Goal: Information Seeking & Learning: Check status

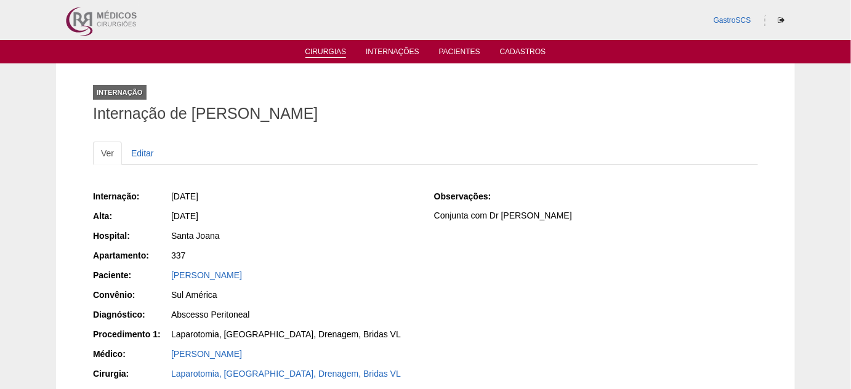
click at [323, 54] on link "Cirurgias" at bounding box center [325, 52] width 41 height 10
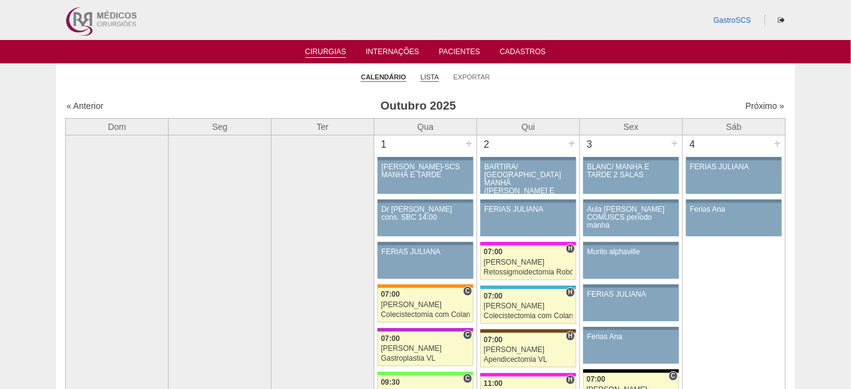
click at [425, 78] on link "Lista" at bounding box center [430, 77] width 18 height 9
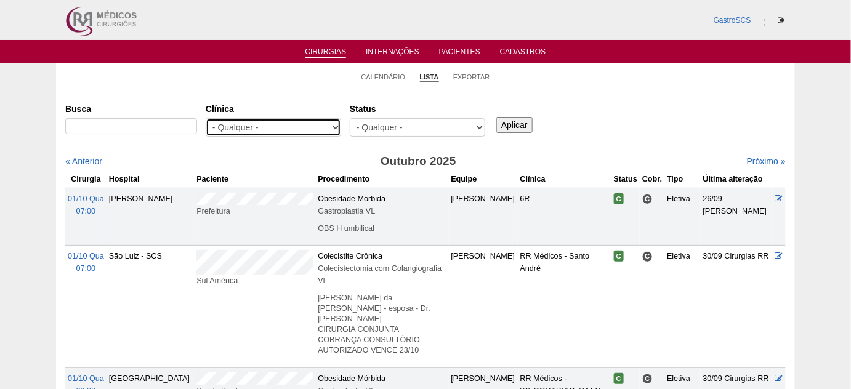
click at [264, 127] on select "- Qualquer - 6R Alphaville Assunção Bartira Brasil Christovão da Gama Cruz Azul…" at bounding box center [273, 127] width 135 height 18
select select "48"
click at [206, 118] on select "- Qualquer - 6R Alphaville Assunção Bartira Brasil Christovão da Gama Cruz Azul…" at bounding box center [273, 127] width 135 height 18
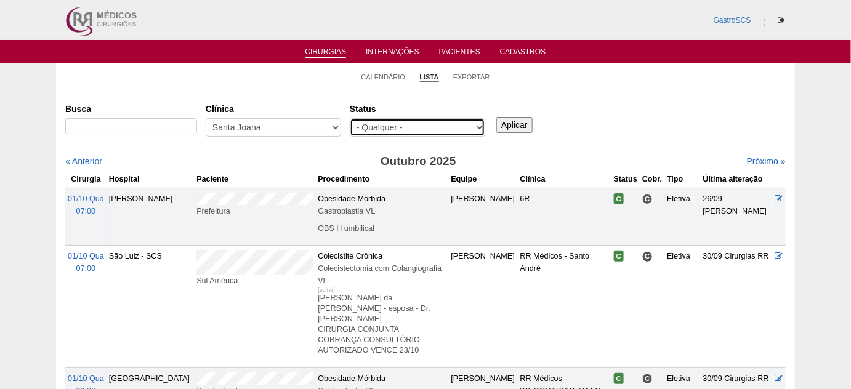
click at [438, 123] on select "- Qualquer - Reservada Confirmada Suspensa Cancelada" at bounding box center [417, 127] width 135 height 18
select select "conf"
click at [350, 118] on select "- Qualquer - Reservada Confirmada Suspensa Cancelada" at bounding box center [417, 127] width 135 height 18
click at [510, 123] on input "Aplicar" at bounding box center [514, 125] width 36 height 16
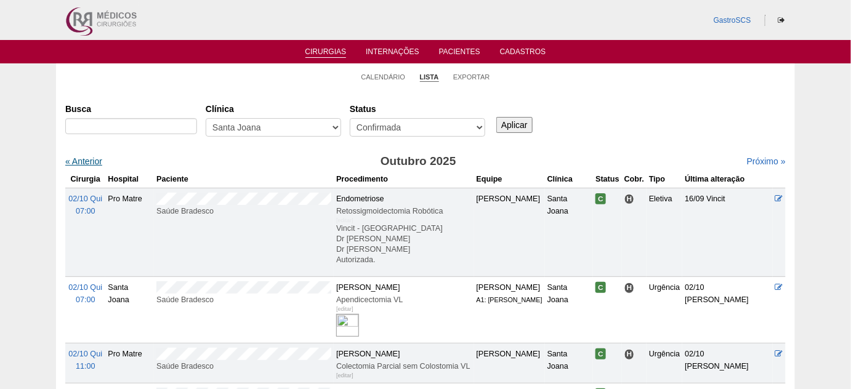
click at [95, 164] on link "« Anterior" at bounding box center [83, 161] width 37 height 10
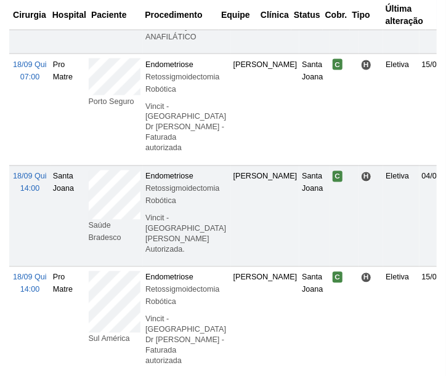
scroll to position [1735, 0]
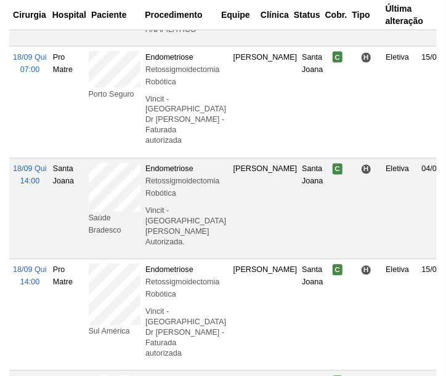
click at [87, 106] on td "Porto Seguro" at bounding box center [114, 102] width 57 height 111
click at [86, 213] on td "Saúde Bradesco" at bounding box center [114, 208] width 57 height 101
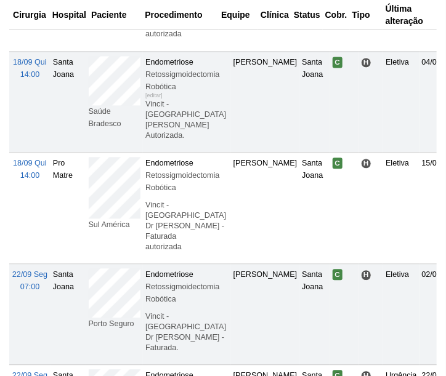
scroll to position [1847, 0]
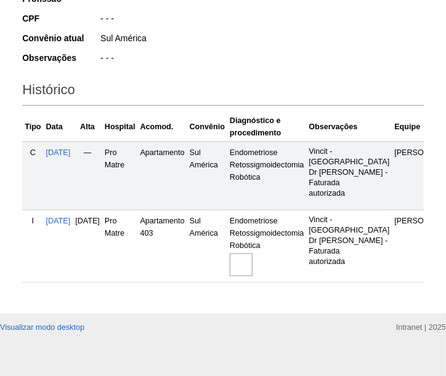
scroll to position [336, 0]
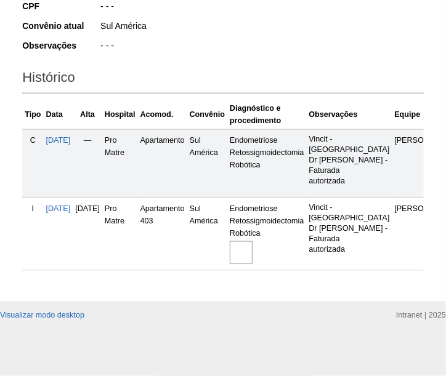
click at [252, 258] on img at bounding box center [241, 252] width 23 height 23
click at [252, 256] on img at bounding box center [241, 252] width 23 height 23
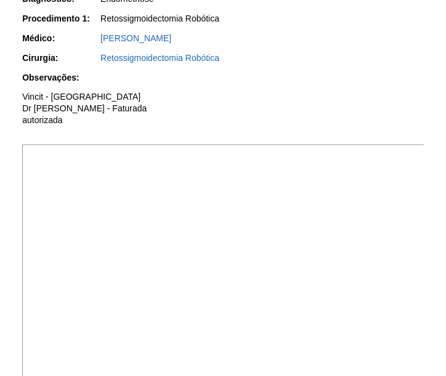
scroll to position [392, 0]
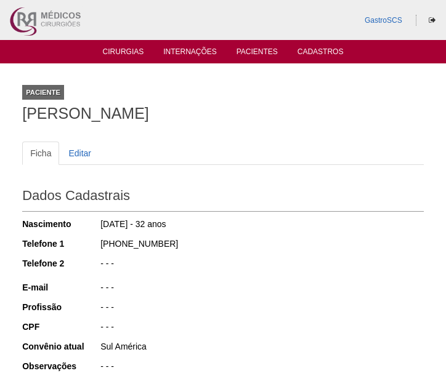
scroll to position [336, 0]
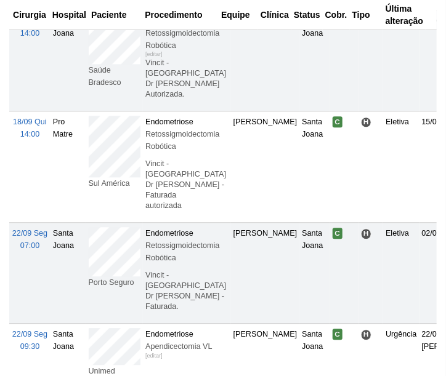
scroll to position [1959, 0]
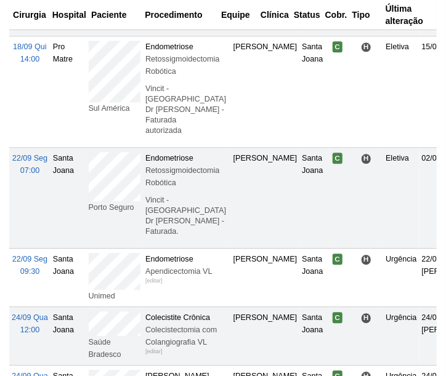
click at [86, 209] on td "Porto Seguro" at bounding box center [114, 198] width 57 height 101
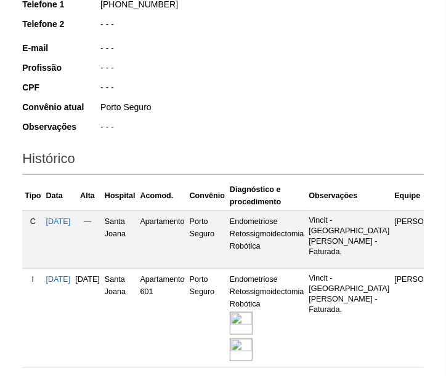
scroll to position [336, 0]
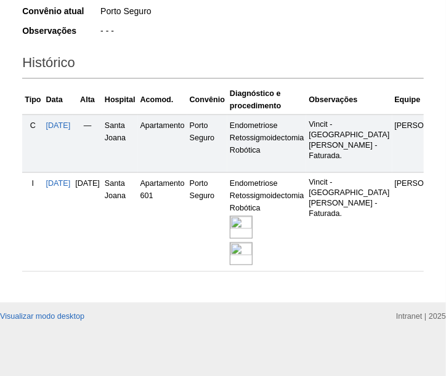
click at [252, 239] on img at bounding box center [241, 227] width 23 height 23
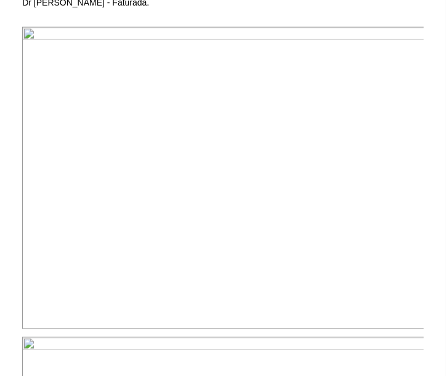
scroll to position [448, 0]
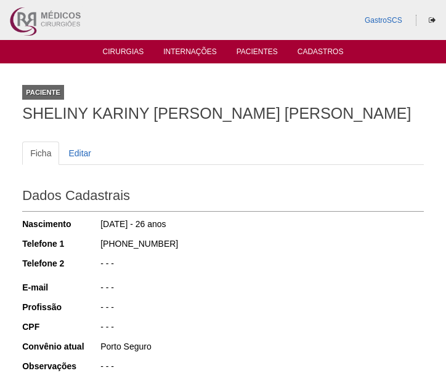
scroll to position [336, 0]
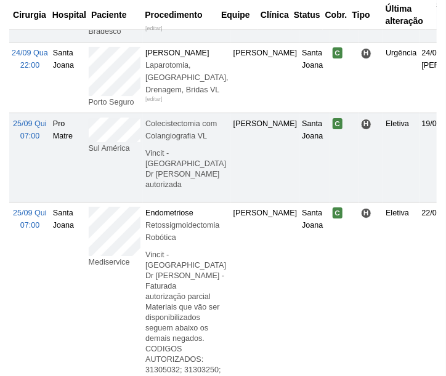
scroll to position [2295, 0]
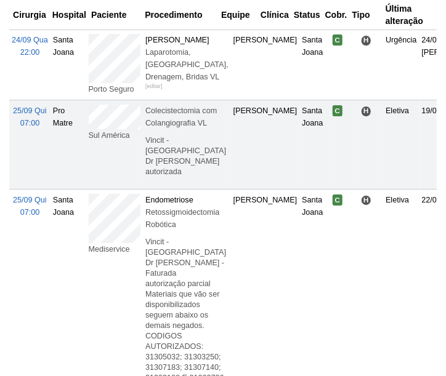
drag, startPoint x: 140, startPoint y: 174, endPoint x: 87, endPoint y: 158, distance: 55.7
click at [87, 158] on td "Sul América" at bounding box center [114, 144] width 57 height 89
click at [87, 163] on td "Sul América" at bounding box center [114, 144] width 57 height 89
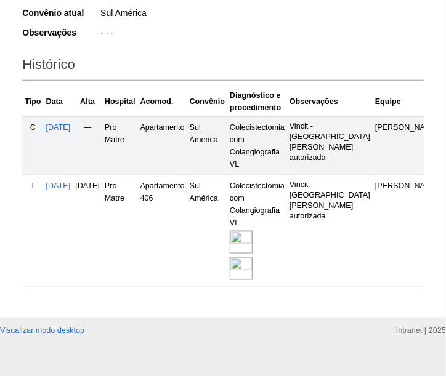
scroll to position [336, 0]
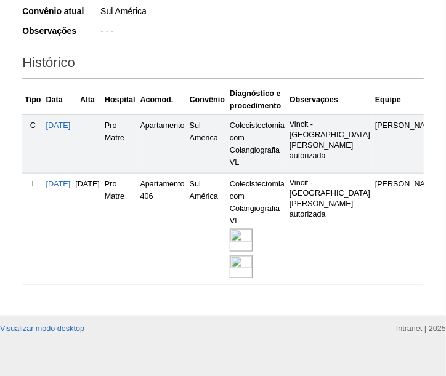
click at [252, 252] on img at bounding box center [241, 240] width 23 height 23
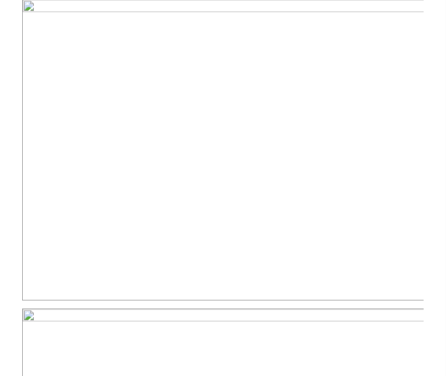
scroll to position [504, 0]
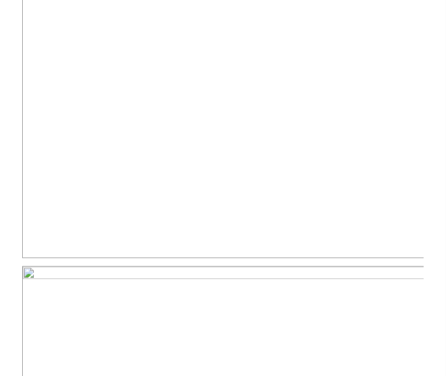
click at [161, 239] on img at bounding box center [223, 108] width 403 height 302
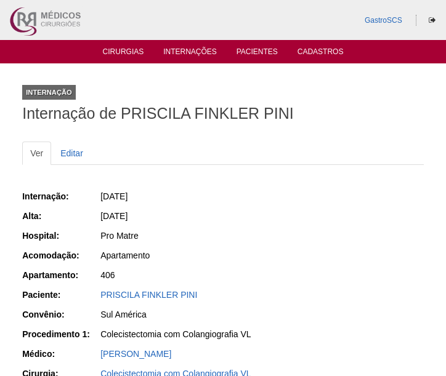
scroll to position [442, 0]
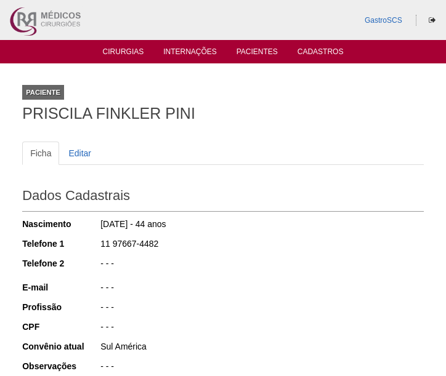
scroll to position [336, 0]
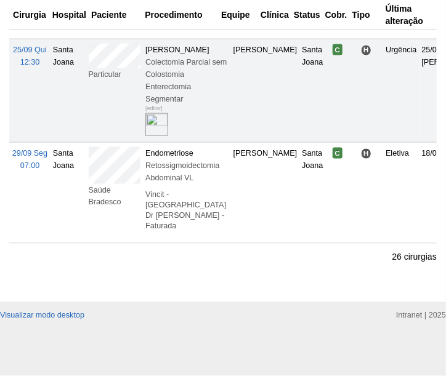
scroll to position [2911, 0]
click at [87, 220] on td "Saúde Bradesco" at bounding box center [114, 193] width 57 height 101
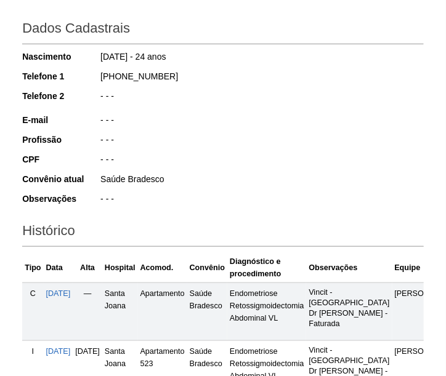
scroll to position [336, 0]
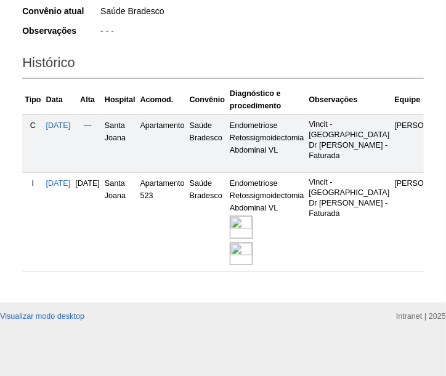
click at [252, 239] on img at bounding box center [241, 227] width 23 height 23
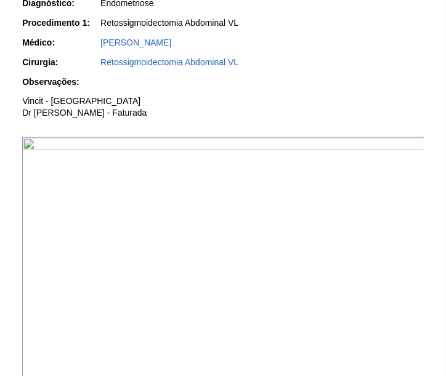
scroll to position [392, 0]
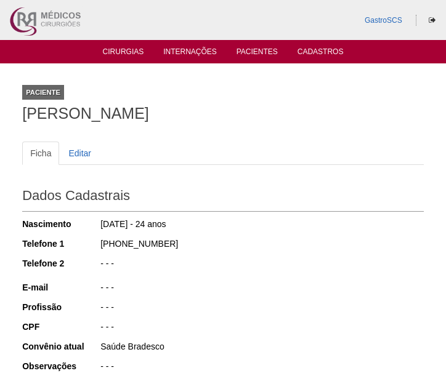
scroll to position [336, 0]
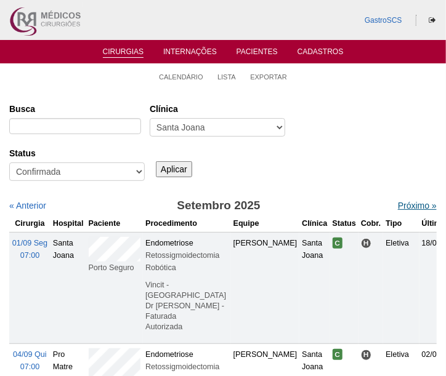
drag, startPoint x: 402, startPoint y: 206, endPoint x: 392, endPoint y: 208, distance: 9.9
click at [402, 206] on link "Próximo »" at bounding box center [417, 206] width 39 height 10
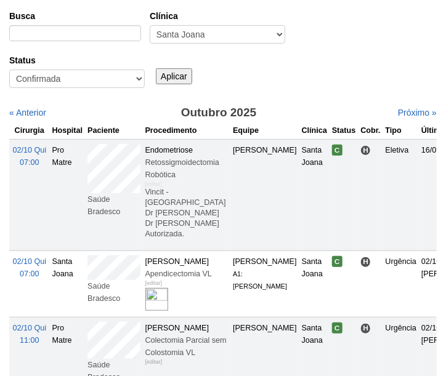
scroll to position [111, 0]
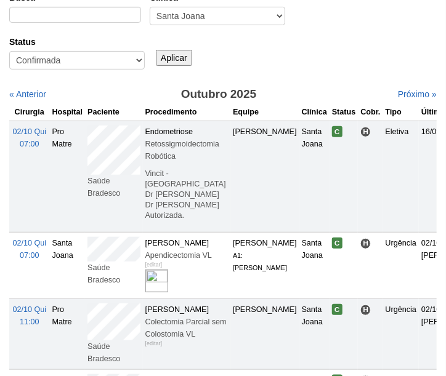
click at [80, 140] on tr "[DATE] 07:00 Pro Matre Saúde Bradesco Endometriose Retossigmoidectomia Robótica…" at bounding box center [254, 176] width 491 height 111
click at [119, 183] on td "Saúde Bradesco" at bounding box center [113, 176] width 57 height 111
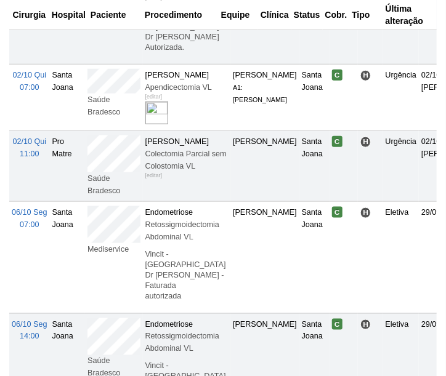
scroll to position [336, 0]
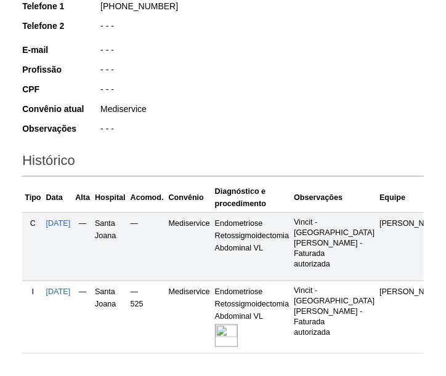
scroll to position [280, 0]
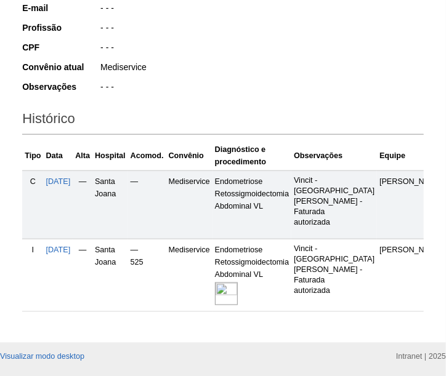
click at [238, 305] on img at bounding box center [226, 294] width 23 height 23
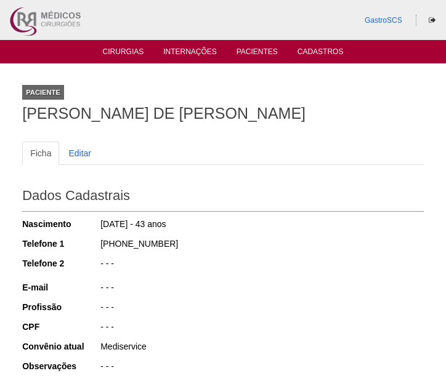
scroll to position [280, 0]
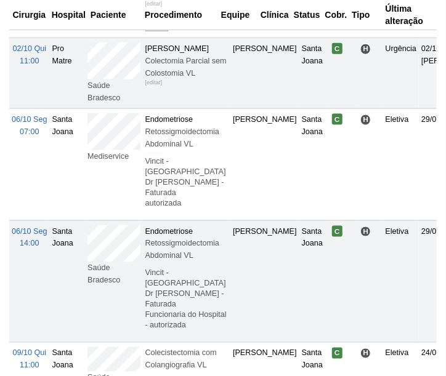
scroll to position [392, 0]
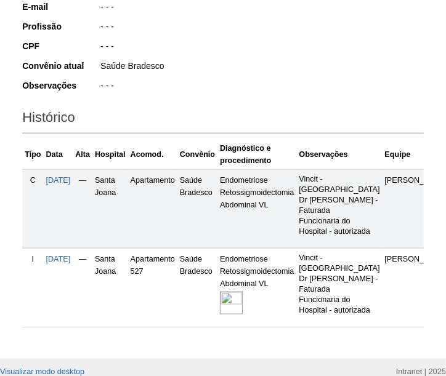
scroll to position [392, 0]
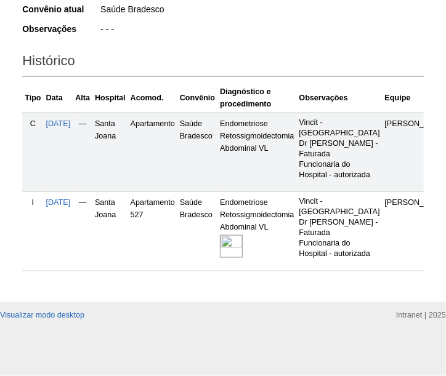
click at [243, 235] on img at bounding box center [231, 246] width 23 height 23
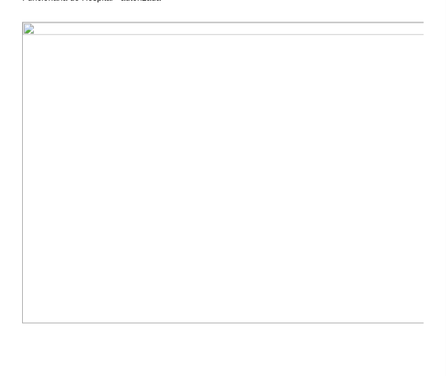
scroll to position [448, 0]
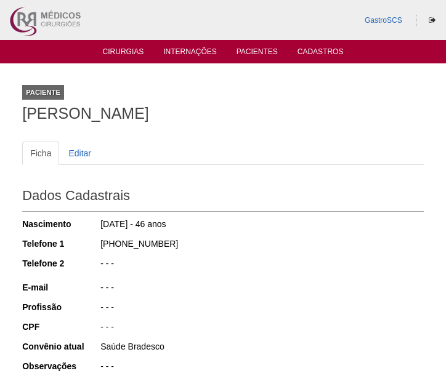
scroll to position [387, 0]
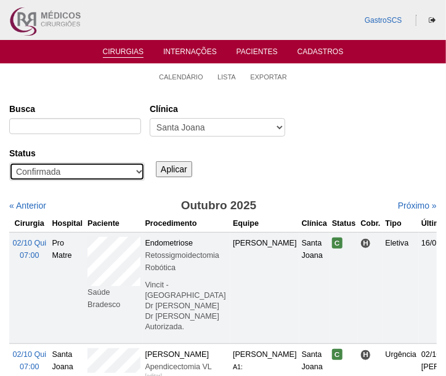
click at [73, 172] on select "- Qualquer - Reservada Confirmada Suspensa Cancelada" at bounding box center [76, 172] width 135 height 18
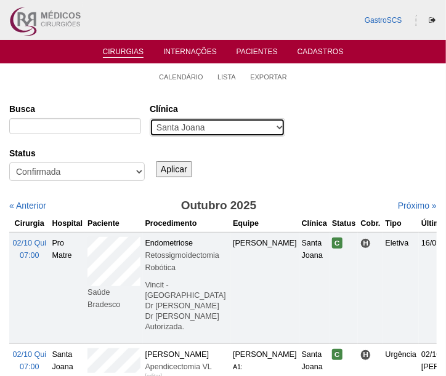
click at [193, 118] on select "- Qualquer - 6R Alphaville Assunção Bartira Brasil Christovão da Gama Cruz Azul…" at bounding box center [217, 127] width 135 height 18
select select "23"
click at [150, 118] on select "- Qualquer - 6R Alphaville Assunção Bartira Brasil Christovão da Gama Cruz Azul…" at bounding box center [217, 127] width 135 height 18
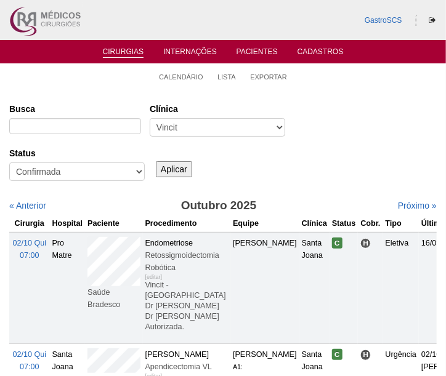
click at [180, 164] on input "Aplicar" at bounding box center [174, 169] width 36 height 16
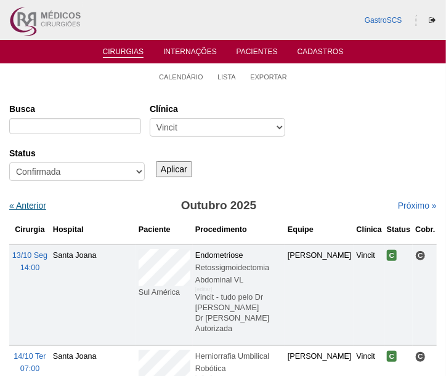
click at [31, 206] on link "« Anterior" at bounding box center [27, 206] width 37 height 10
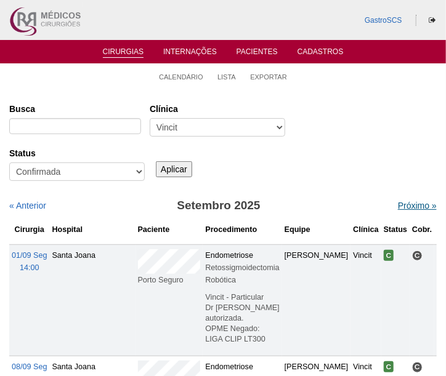
click at [398, 208] on link "Próximo »" at bounding box center [417, 206] width 39 height 10
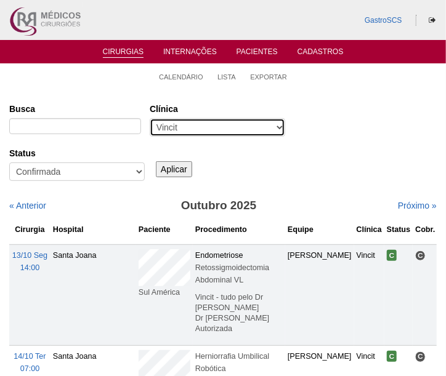
click at [193, 121] on select "- Qualquer - 6R Alphaville Assunção Bartira Brasil Christovão da Gama Cruz Azul…" at bounding box center [217, 127] width 135 height 18
select select "37"
click at [150, 118] on select "- Qualquer - 6R Alphaville Assunção Bartira Brasil Christovão da Gama Cruz Azul…" at bounding box center [217, 127] width 135 height 18
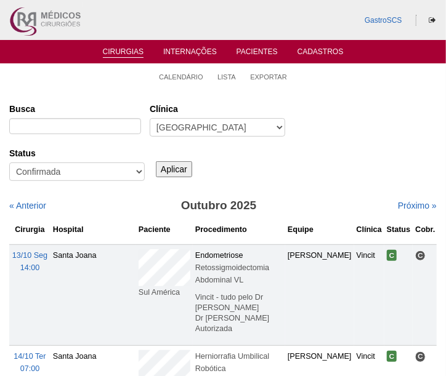
click at [177, 169] on input "Aplicar" at bounding box center [174, 169] width 36 height 16
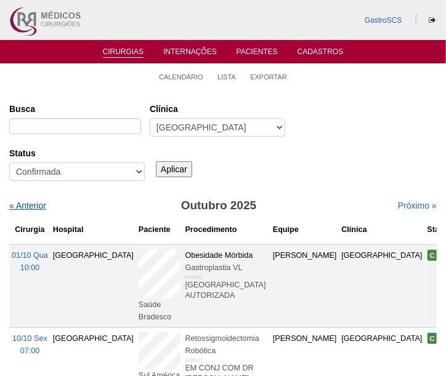
click at [26, 203] on link "« Anterior" at bounding box center [27, 206] width 37 height 10
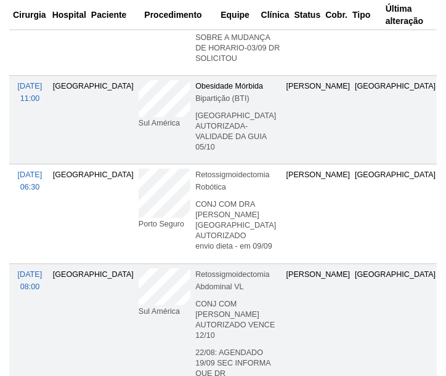
scroll to position [783, 0]
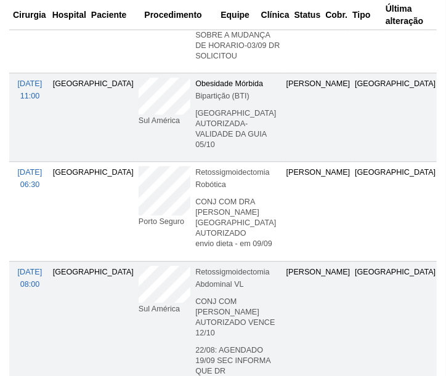
click at [84, 228] on tr "[DATE] 06:30 [GEOGRAPHIC_DATA] [GEOGRAPHIC_DATA] Retossigmoidectomia Robótica […" at bounding box center [294, 211] width 570 height 99
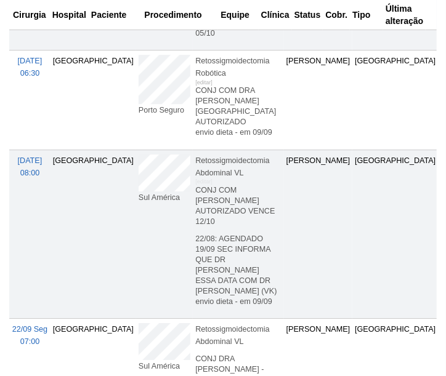
scroll to position [895, 0]
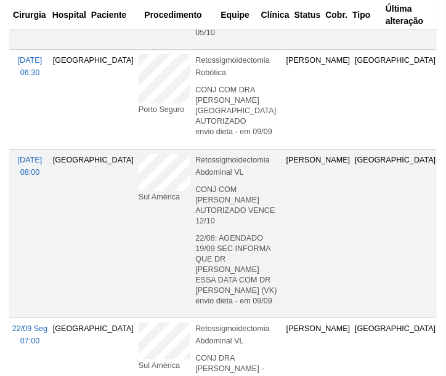
click at [50, 286] on td "[GEOGRAPHIC_DATA]" at bounding box center [93, 233] width 86 height 169
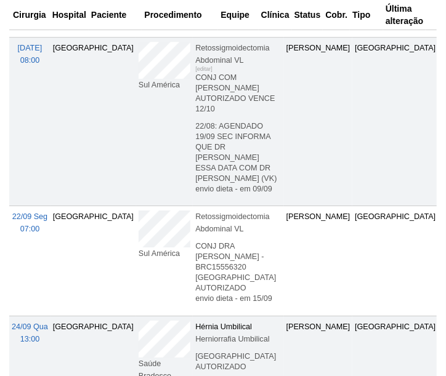
scroll to position [1063, 0]
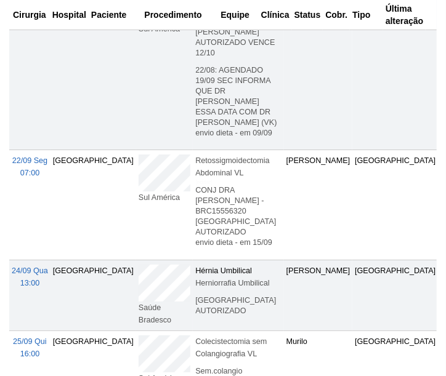
click at [136, 242] on td "Sul América" at bounding box center [164, 205] width 57 height 110
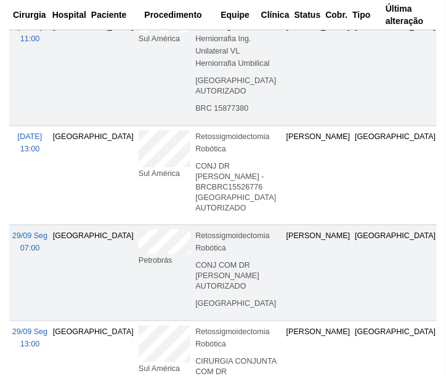
scroll to position [1455, 0]
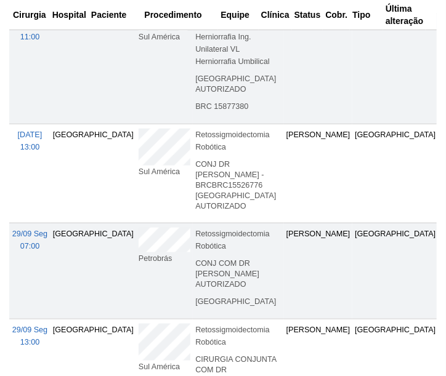
click at [84, 223] on tr "[DATE] 13:00 [GEOGRAPHIC_DATA] Sul [GEOGRAPHIC_DATA] Retossigmoidectomia Robóti…" at bounding box center [294, 173] width 570 height 99
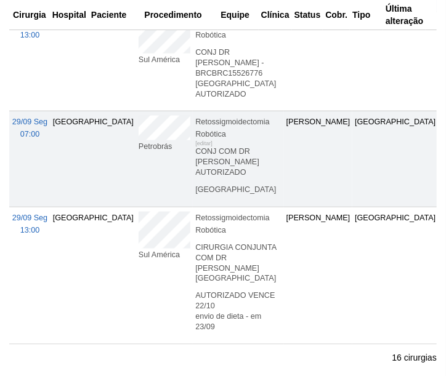
click at [136, 208] on td "Petrobrás" at bounding box center [164, 159] width 57 height 96
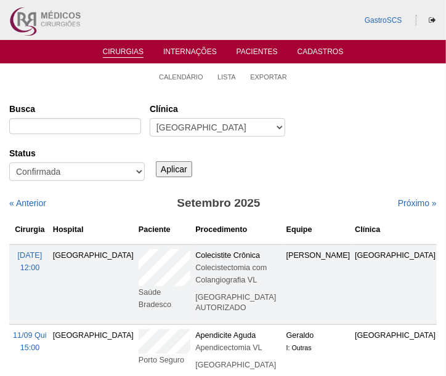
scroll to position [0, 0]
click at [401, 207] on link "Próximo »" at bounding box center [417, 206] width 39 height 10
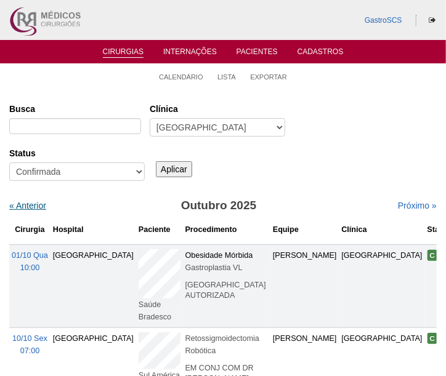
click at [34, 205] on link "« Anterior" at bounding box center [27, 206] width 37 height 10
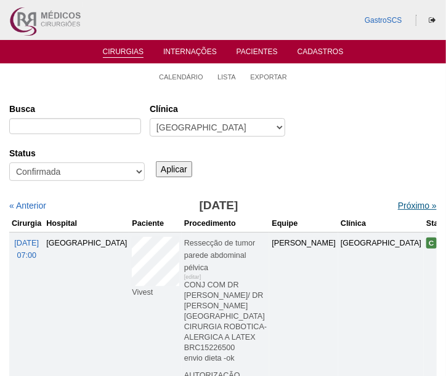
click at [398, 206] on link "Próximo »" at bounding box center [417, 206] width 39 height 10
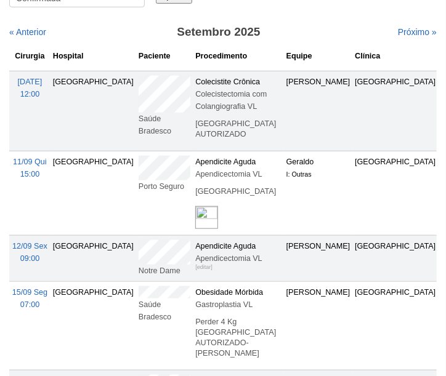
scroll to position [167, 0]
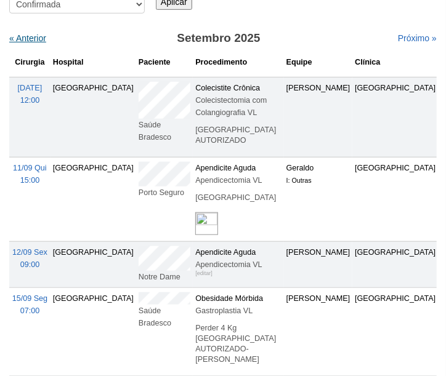
click at [23, 34] on link "« Anterior" at bounding box center [27, 38] width 37 height 10
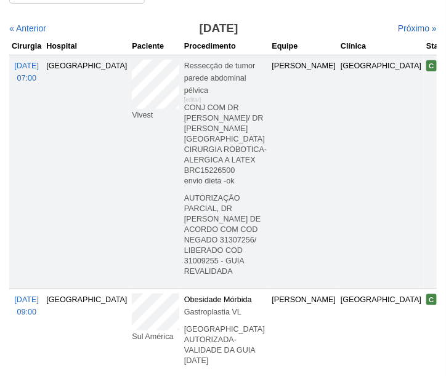
scroll to position [121, 0]
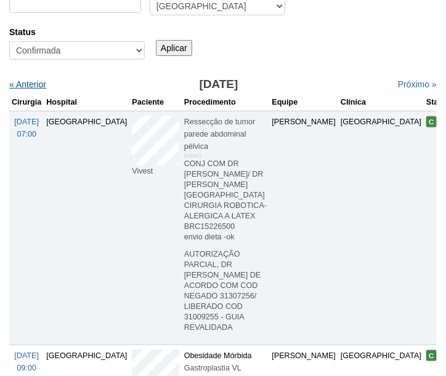
click at [28, 81] on link "« Anterior" at bounding box center [27, 84] width 37 height 10
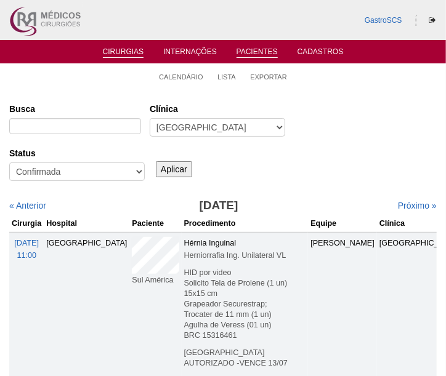
click at [253, 54] on link "Pacientes" at bounding box center [256, 52] width 41 height 10
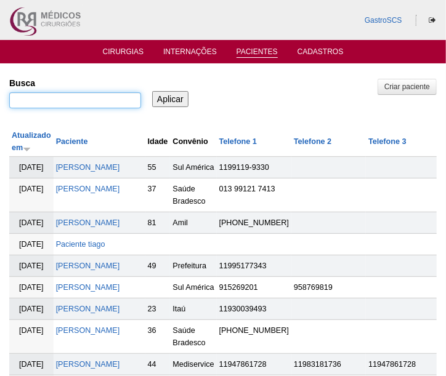
click at [73, 99] on input "Busca" at bounding box center [75, 100] width 132 height 16
type input "GALLO"
click at [152, 91] on input "Aplicar" at bounding box center [170, 99] width 36 height 16
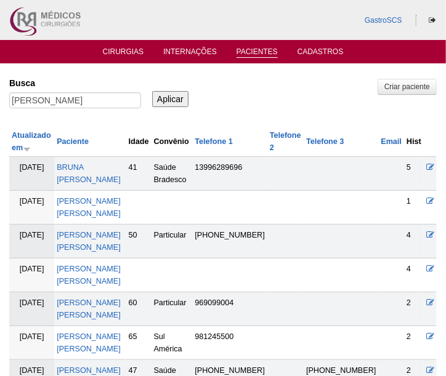
click at [102, 172] on td "BRUNA [PERSON_NAME]" at bounding box center [89, 174] width 71 height 34
click at [102, 164] on link "BRUNA ELISA GALLO FERREIRA" at bounding box center [89, 173] width 64 height 21
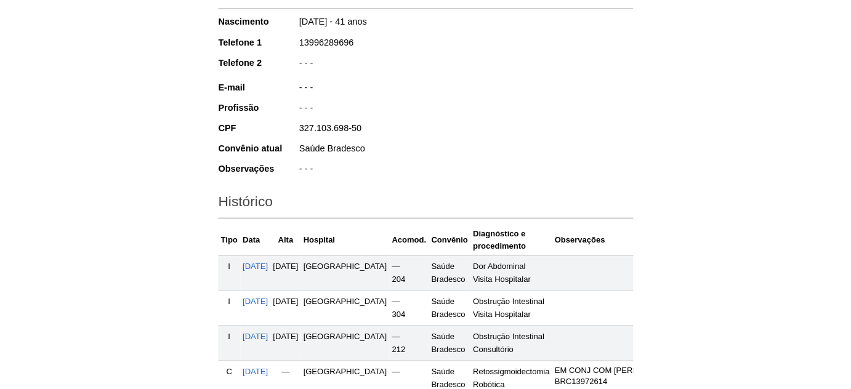
scroll to position [280, 0]
